Goal: Navigation & Orientation: Go to known website

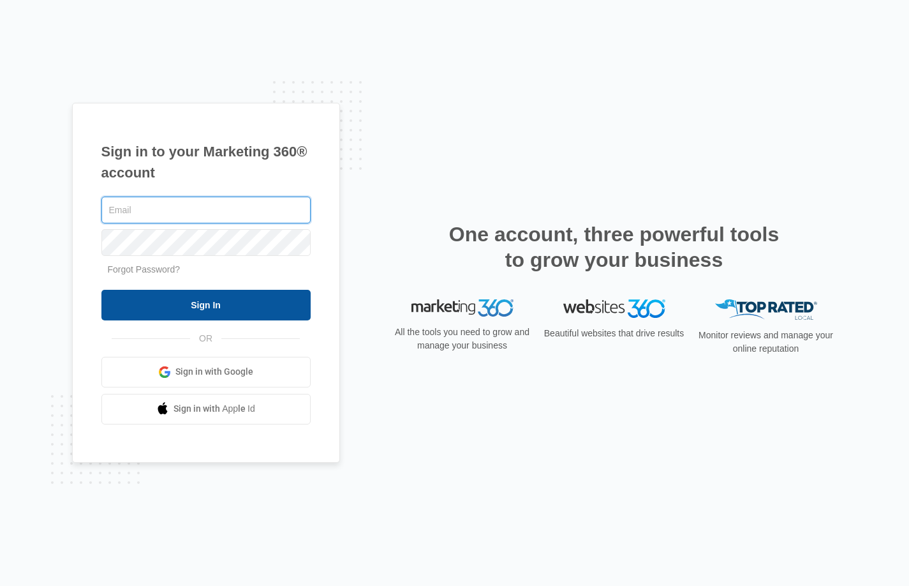
type input "[PERSON_NAME][EMAIL_ADDRESS][PERSON_NAME][DOMAIN_NAME]"
drag, startPoint x: 246, startPoint y: 308, endPoint x: 278, endPoint y: 308, distance: 32.5
click at [246, 308] on input "Sign In" at bounding box center [205, 305] width 209 height 31
